Goal: Book appointment/travel/reservation

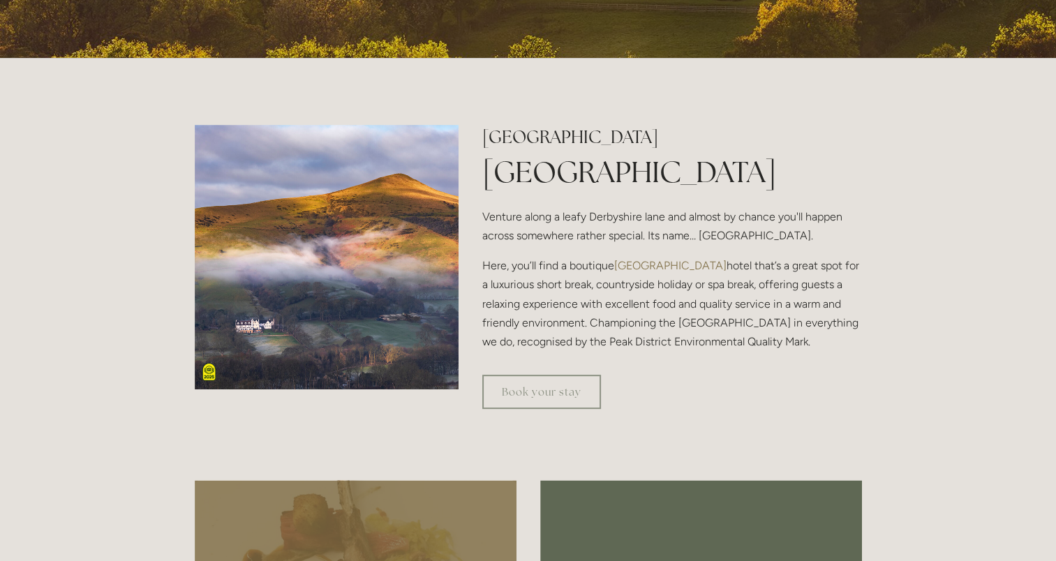
scroll to position [419, 0]
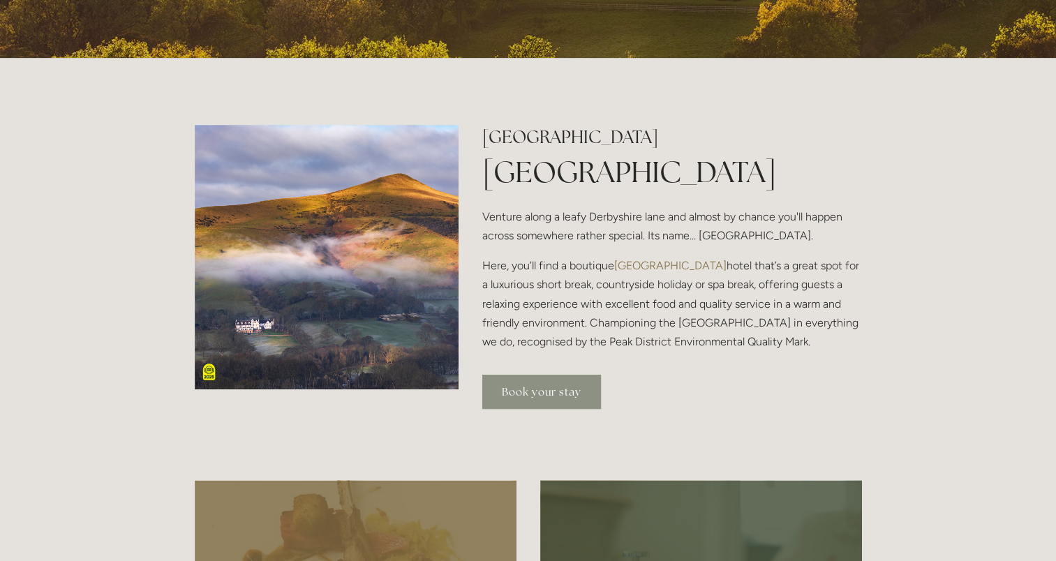
click at [551, 387] on link "Book your stay" at bounding box center [541, 392] width 119 height 34
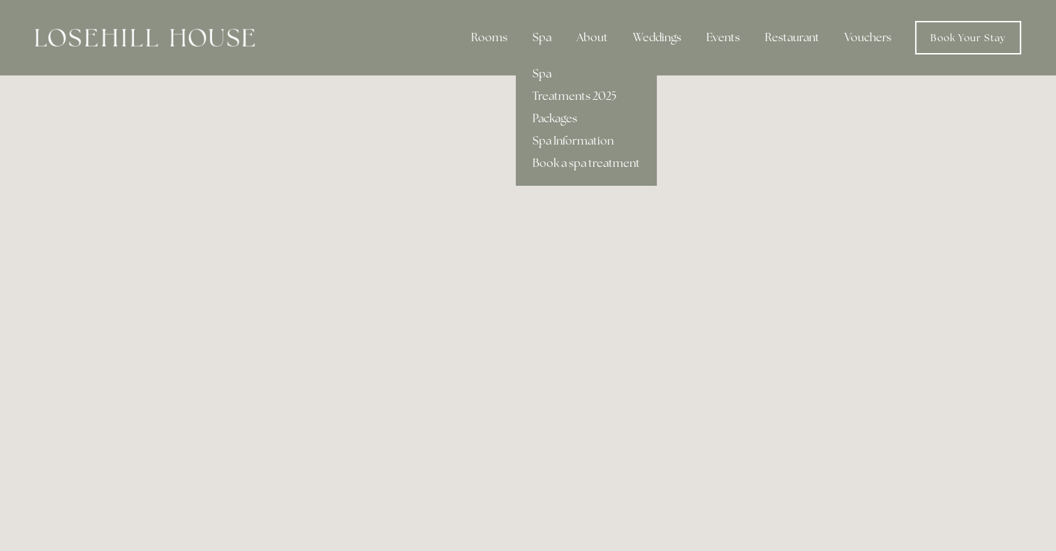
click at [542, 70] on link "Spa" at bounding box center [586, 74] width 141 height 22
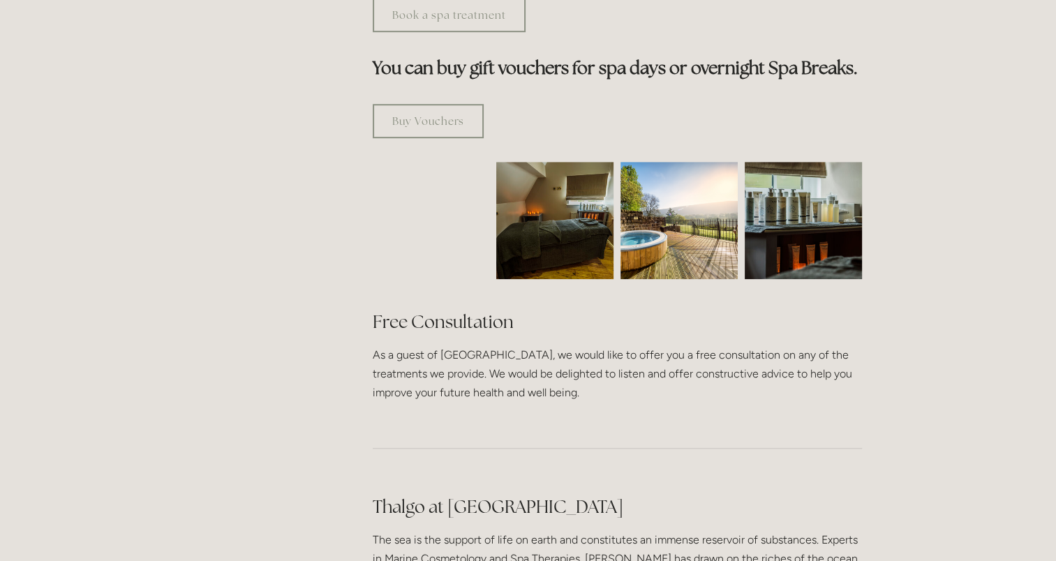
scroll to position [838, 0]
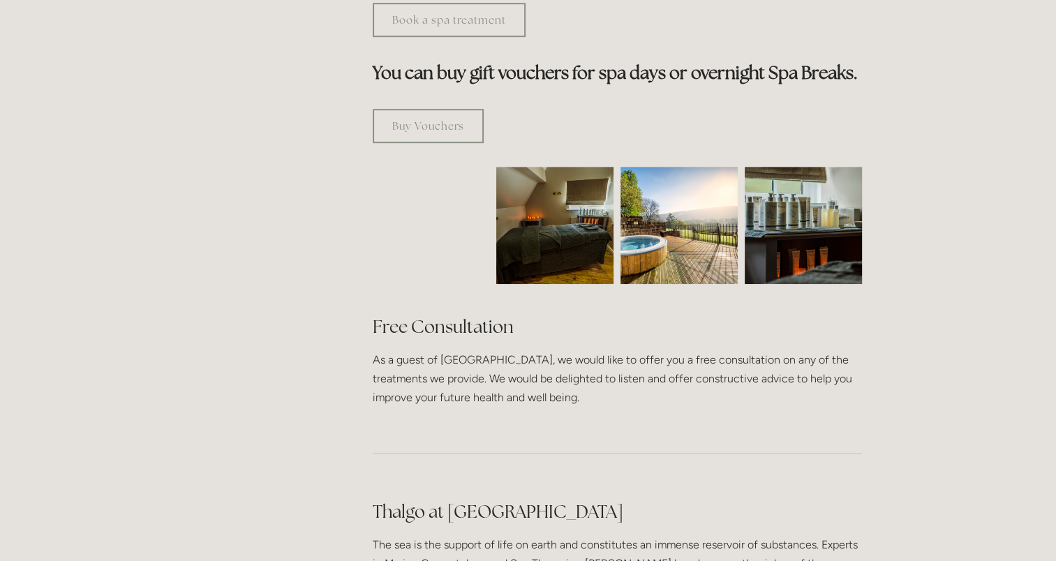
click at [578, 172] on img at bounding box center [555, 225] width 176 height 117
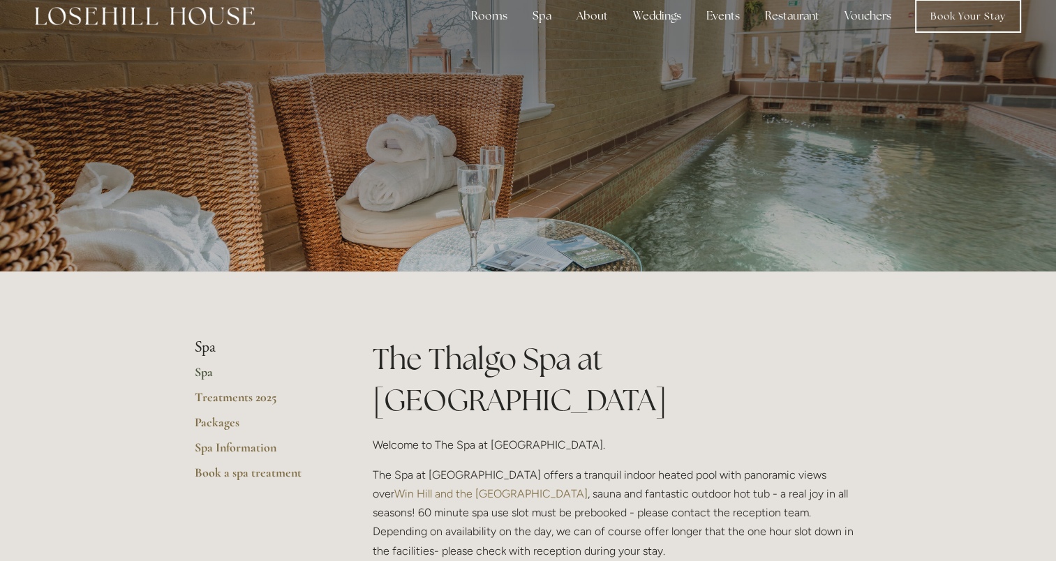
scroll to position [0, 0]
